Goal: Transaction & Acquisition: Purchase product/service

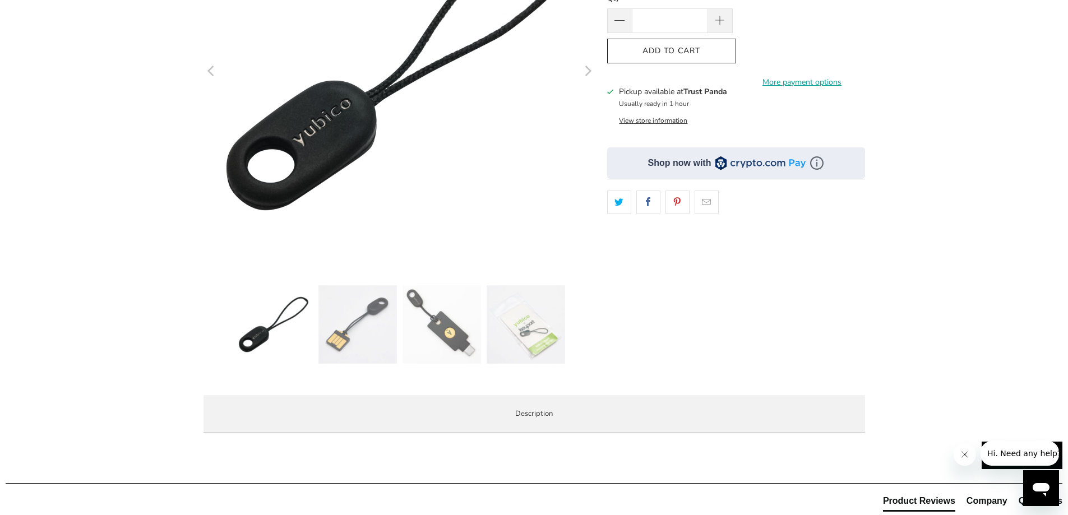
scroll to position [280, 0]
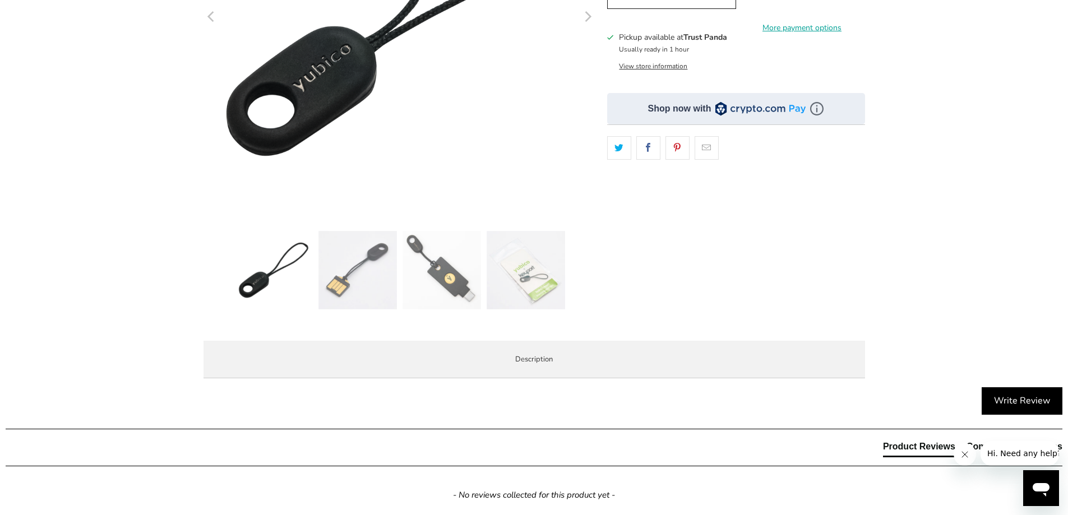
click at [438, 280] on img at bounding box center [441, 270] width 78 height 78
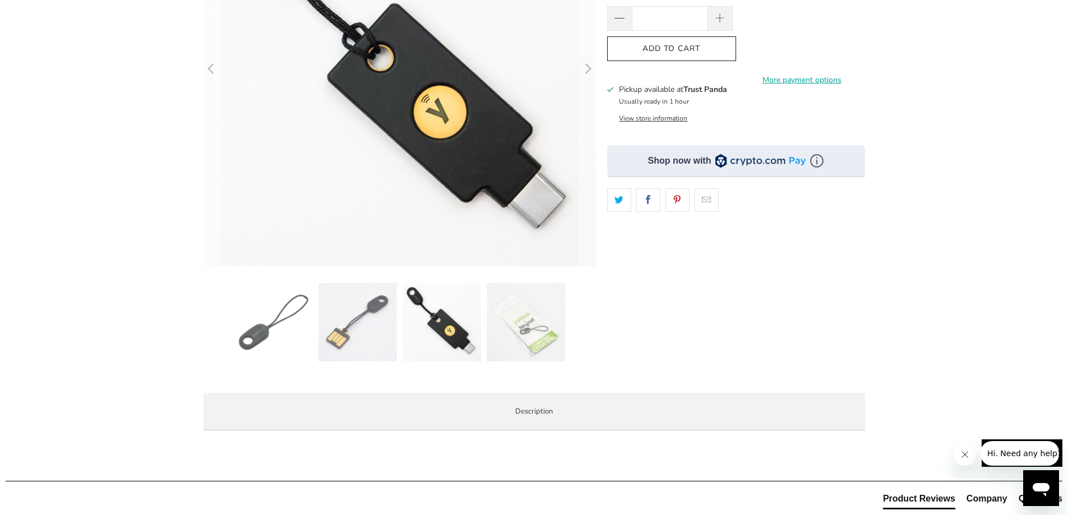
scroll to position [0, 0]
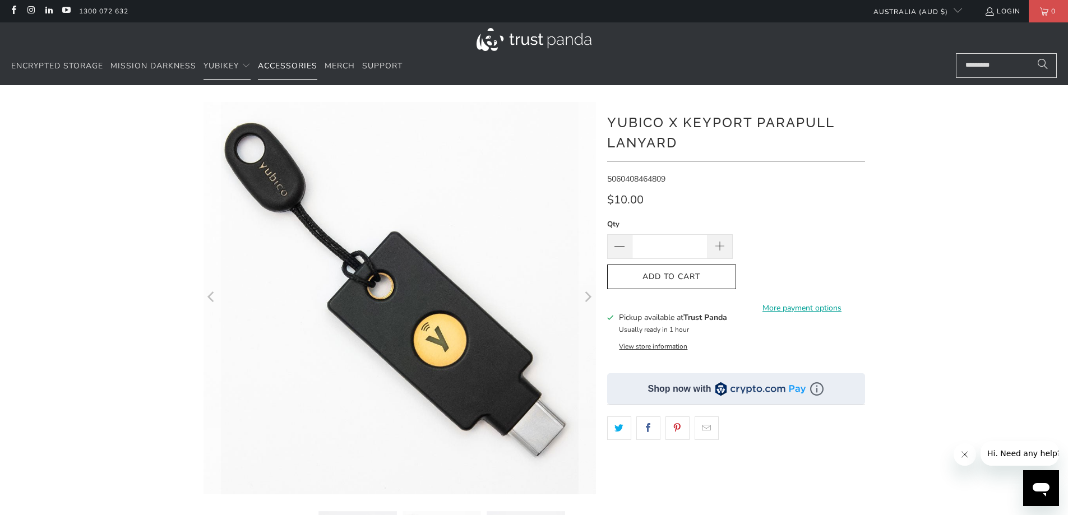
click at [292, 66] on span "Accessories" at bounding box center [287, 66] width 59 height 11
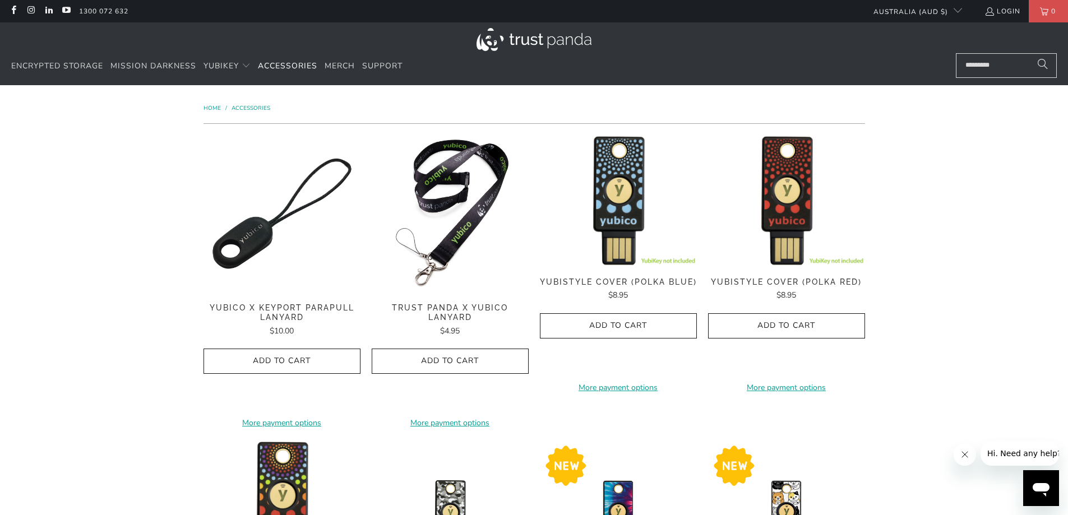
click at [481, 146] on img at bounding box center [450, 213] width 157 height 157
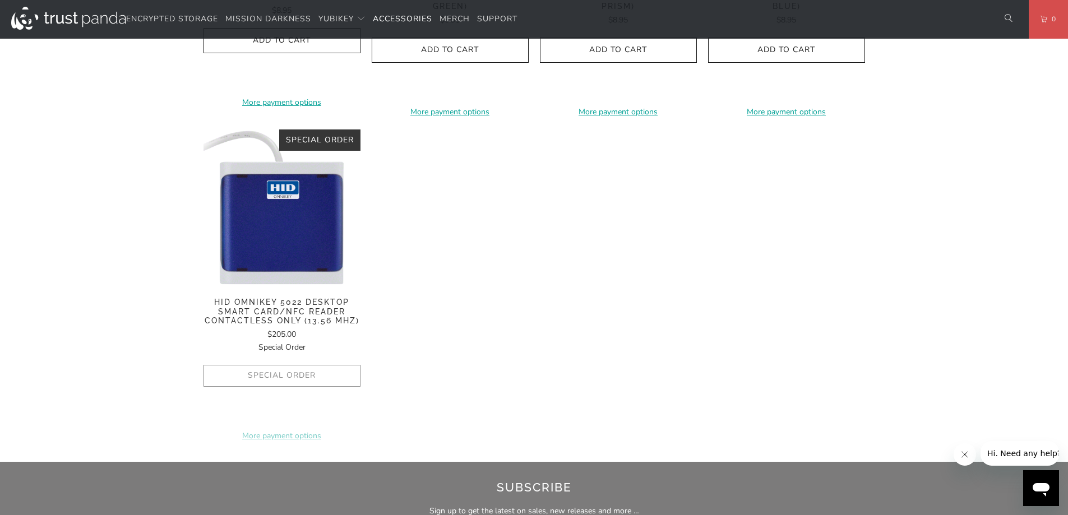
scroll to position [953, 0]
